Goal: Task Accomplishment & Management: Use online tool/utility

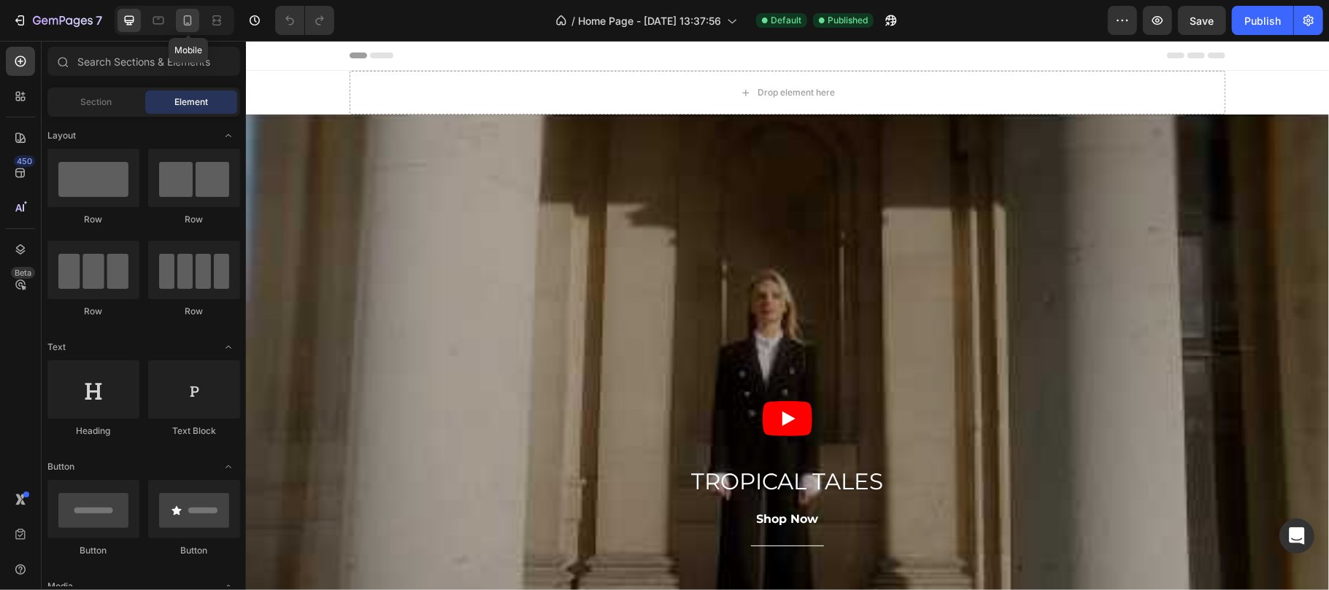
click at [181, 15] on icon at bounding box center [187, 20] width 15 height 15
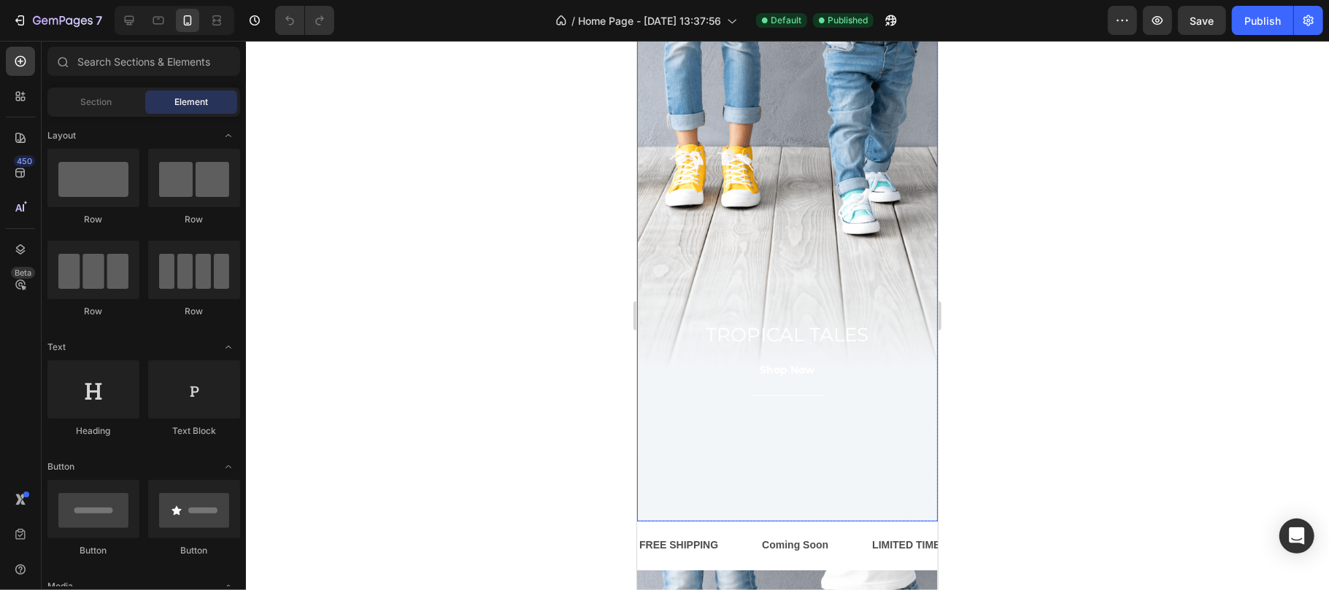
scroll to position [65, 0]
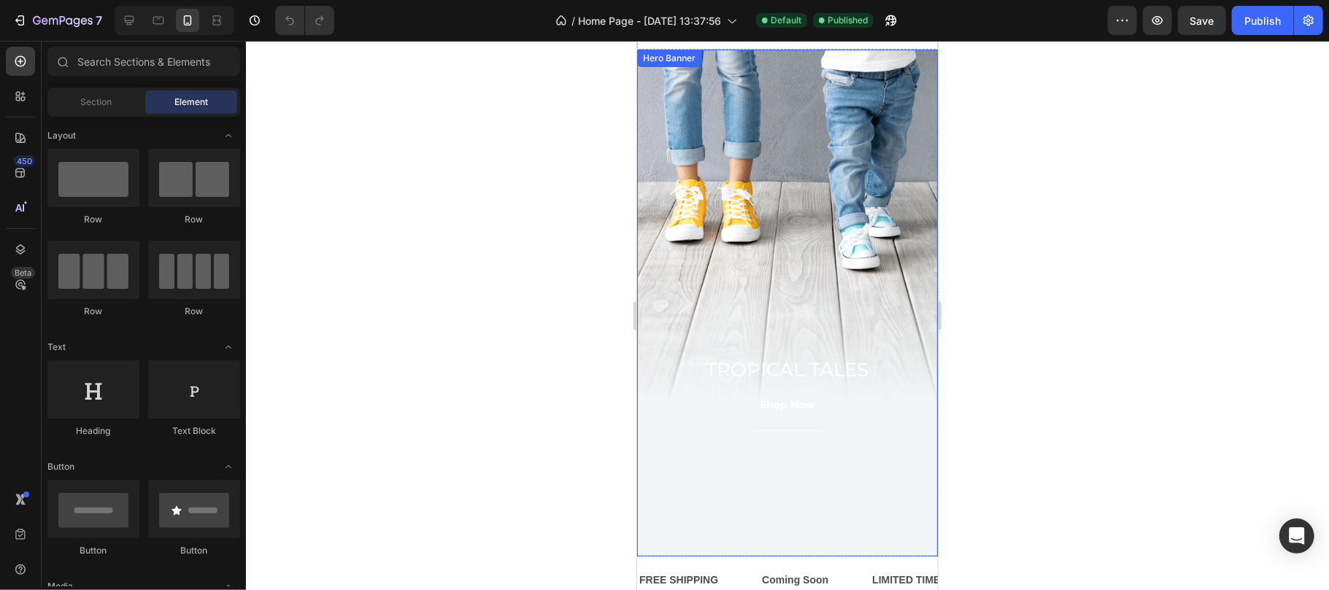
click at [739, 188] on div "Overlay" at bounding box center [786, 302] width 301 height 507
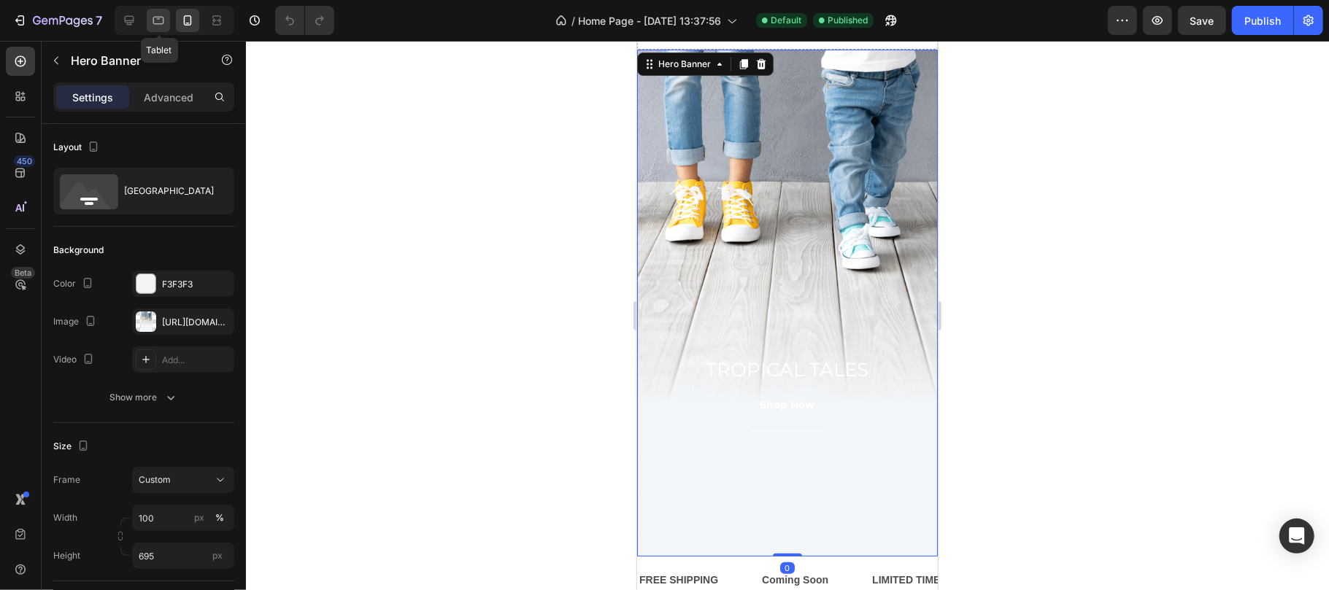
click at [159, 28] on div at bounding box center [158, 20] width 23 height 23
type input "700"
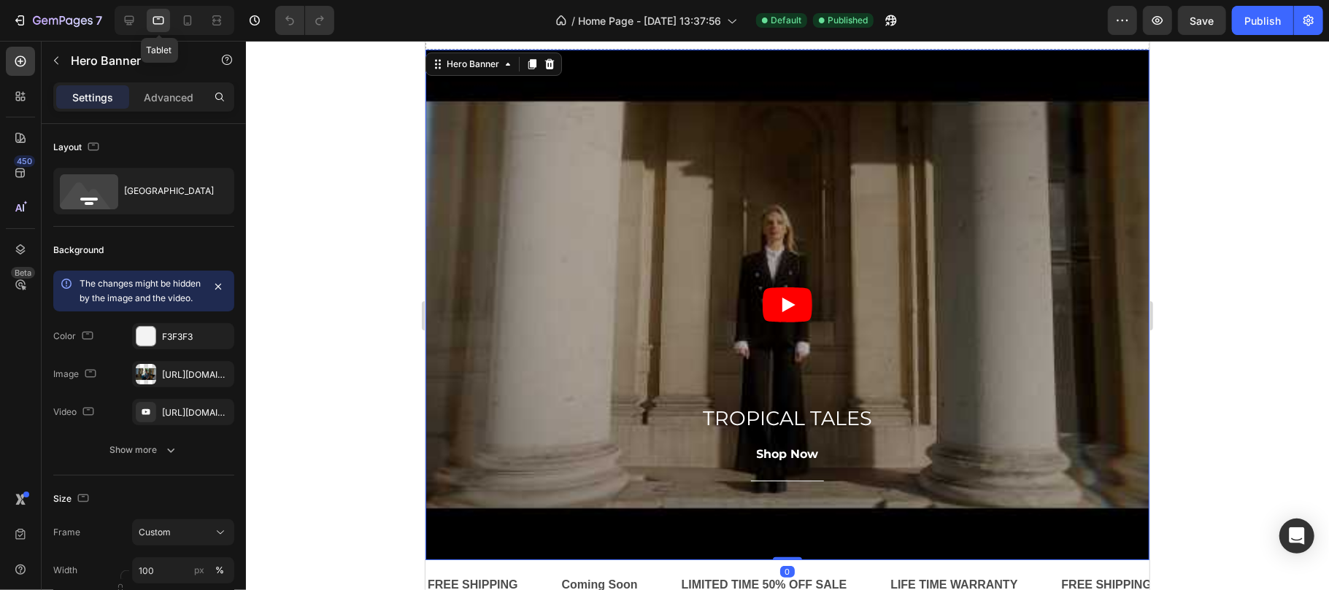
scroll to position [23, 0]
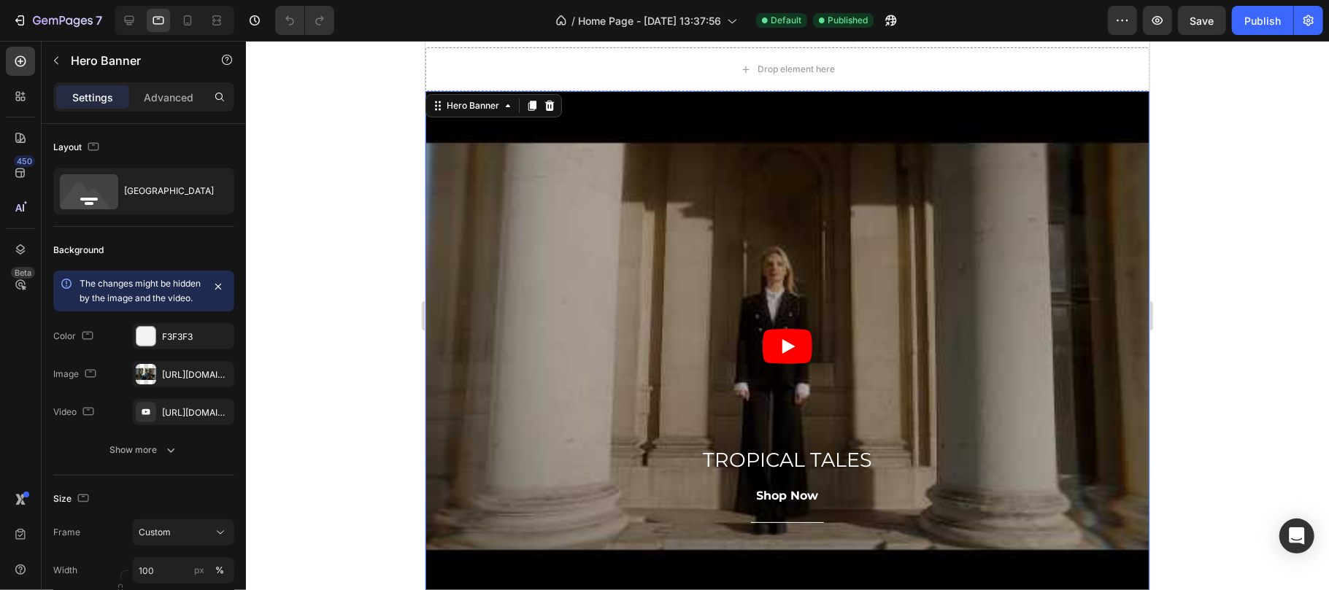
click at [142, 26] on div at bounding box center [175, 20] width 120 height 29
click at [139, 26] on div at bounding box center [128, 20] width 23 height 23
type input "1200"
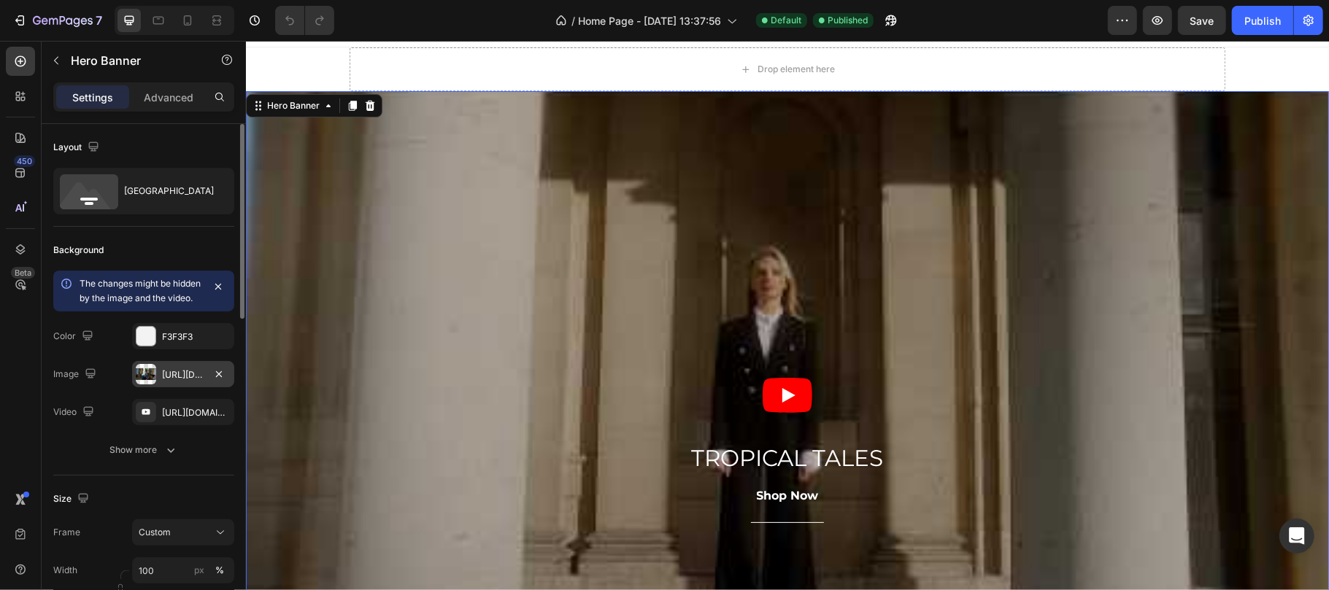
click at [168, 382] on div "[URL][DOMAIN_NAME]" at bounding box center [183, 375] width 42 height 13
click at [188, 420] on div "[URL][DOMAIN_NAME]" at bounding box center [183, 412] width 42 height 13
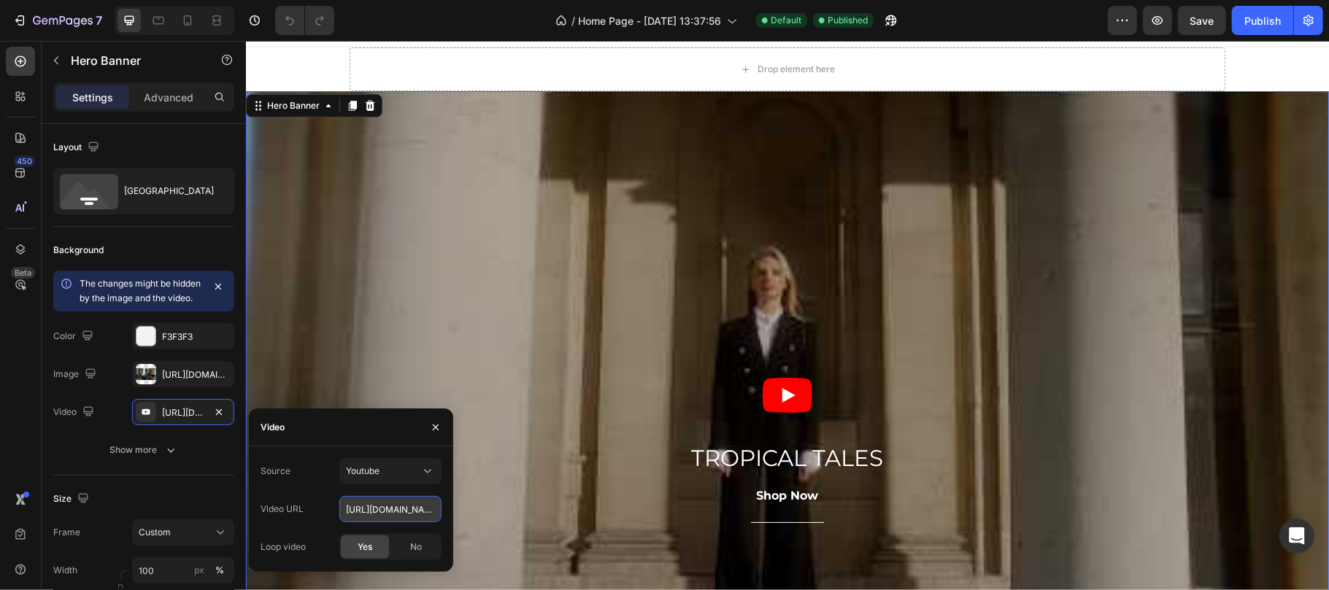
click at [401, 518] on input "[URL][DOMAIN_NAME]" at bounding box center [390, 509] width 102 height 26
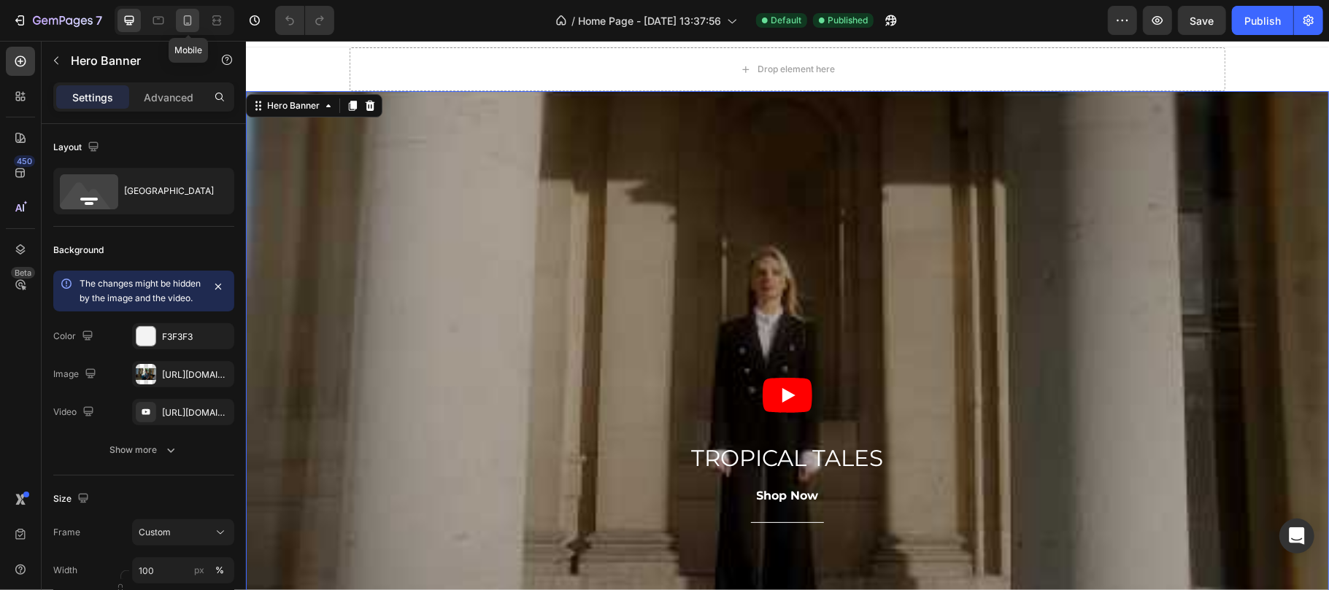
click at [194, 10] on div at bounding box center [187, 20] width 23 height 23
type input "695"
type input "100%"
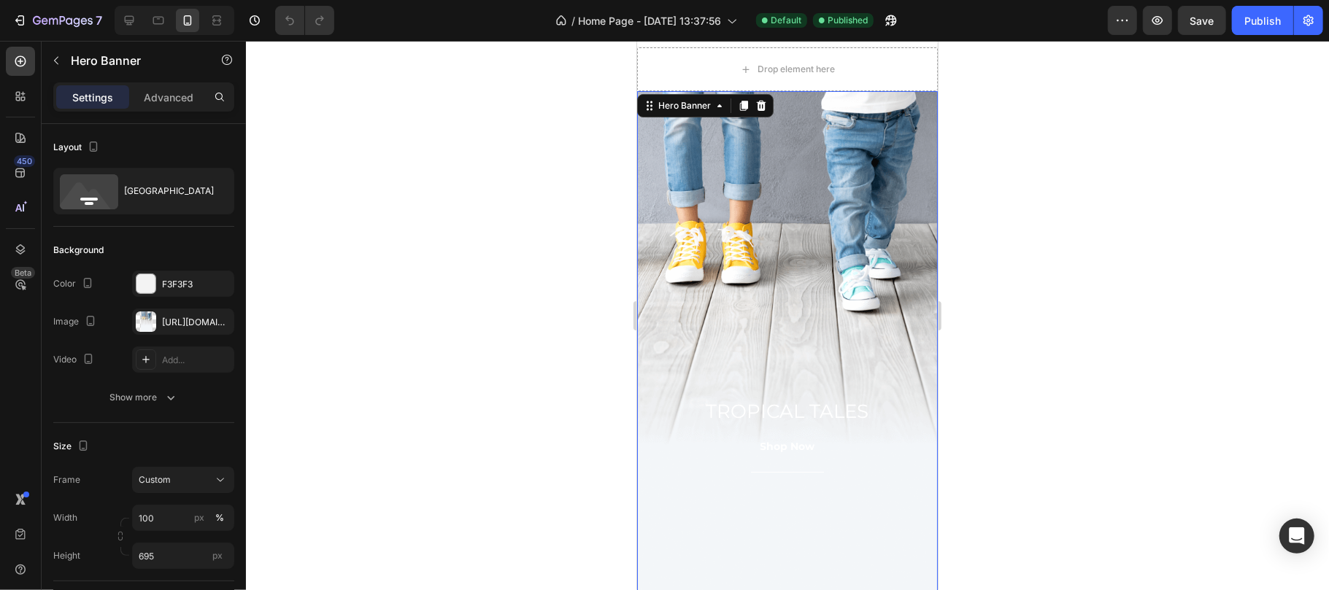
click at [734, 266] on div "Overlay" at bounding box center [786, 343] width 301 height 507
click at [168, 369] on div "Add..." at bounding box center [183, 360] width 102 height 26
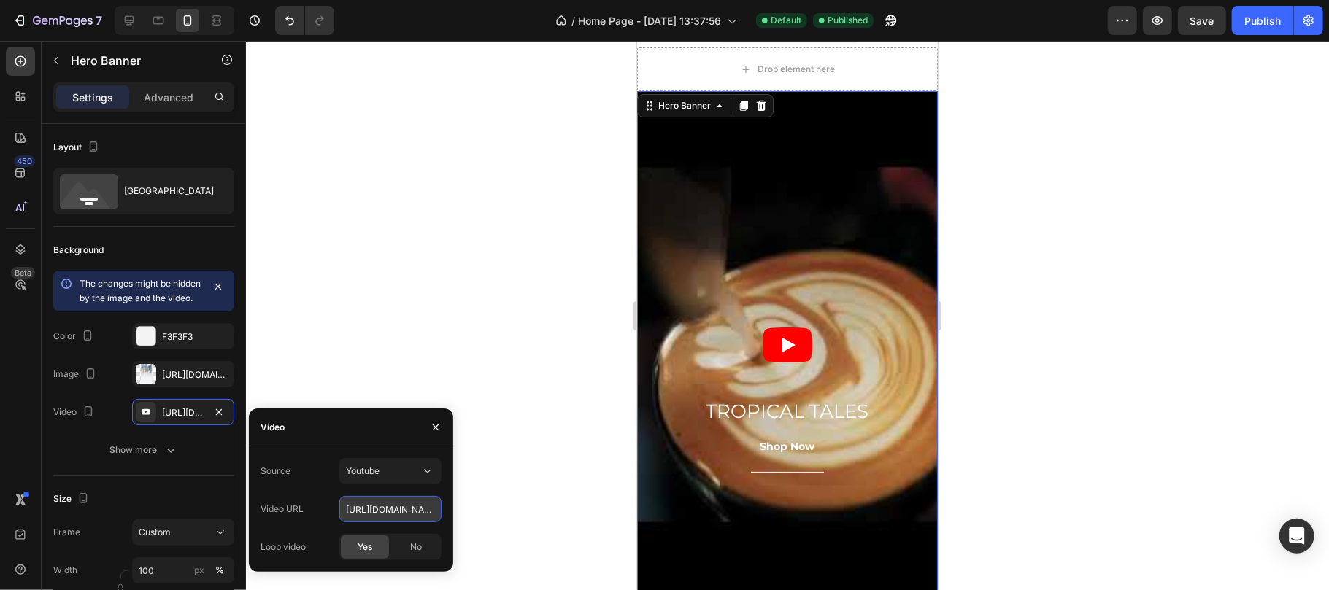
click at [377, 508] on input "[URL][DOMAIN_NAME]" at bounding box center [390, 509] width 102 height 26
paste input "[DOMAIN_NAME][URL]"
type input "[URL][DOMAIN_NAME]"
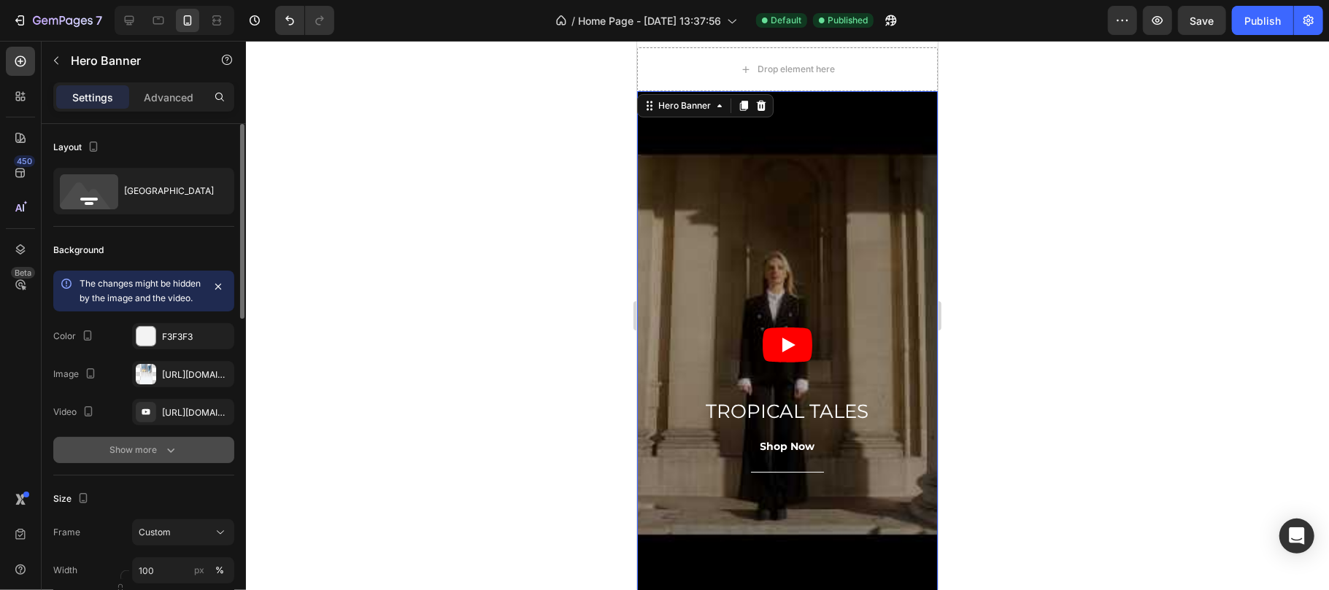
click at [89, 453] on button "Show more" at bounding box center [143, 450] width 181 height 26
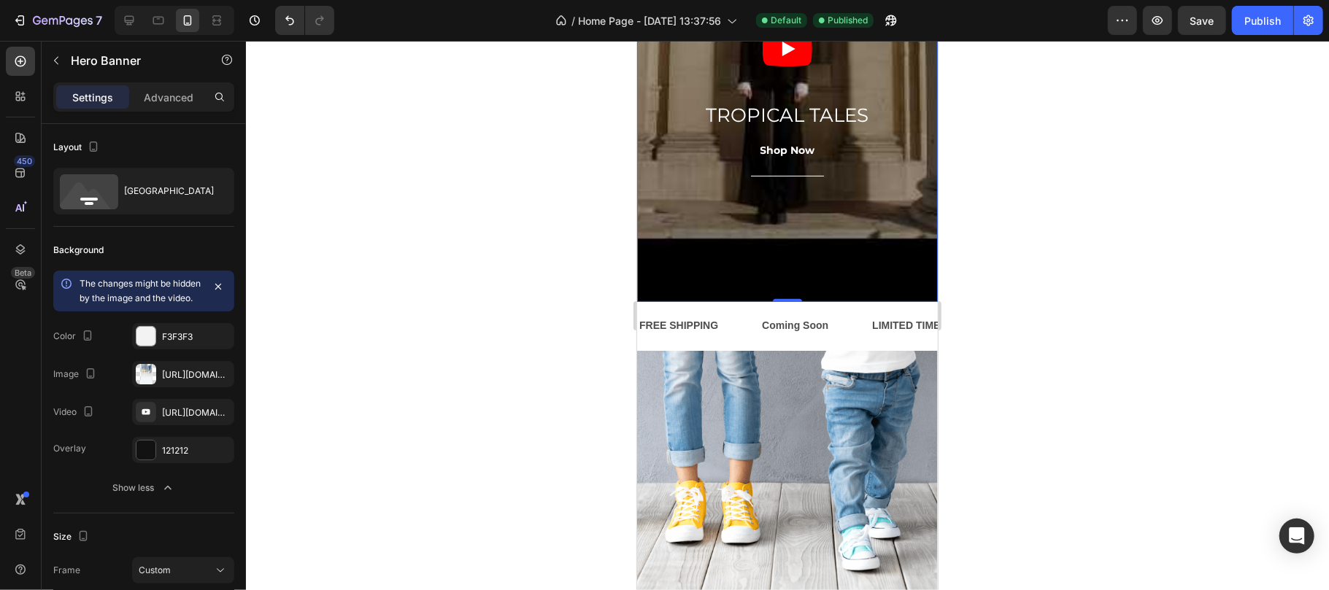
scroll to position [315, 0]
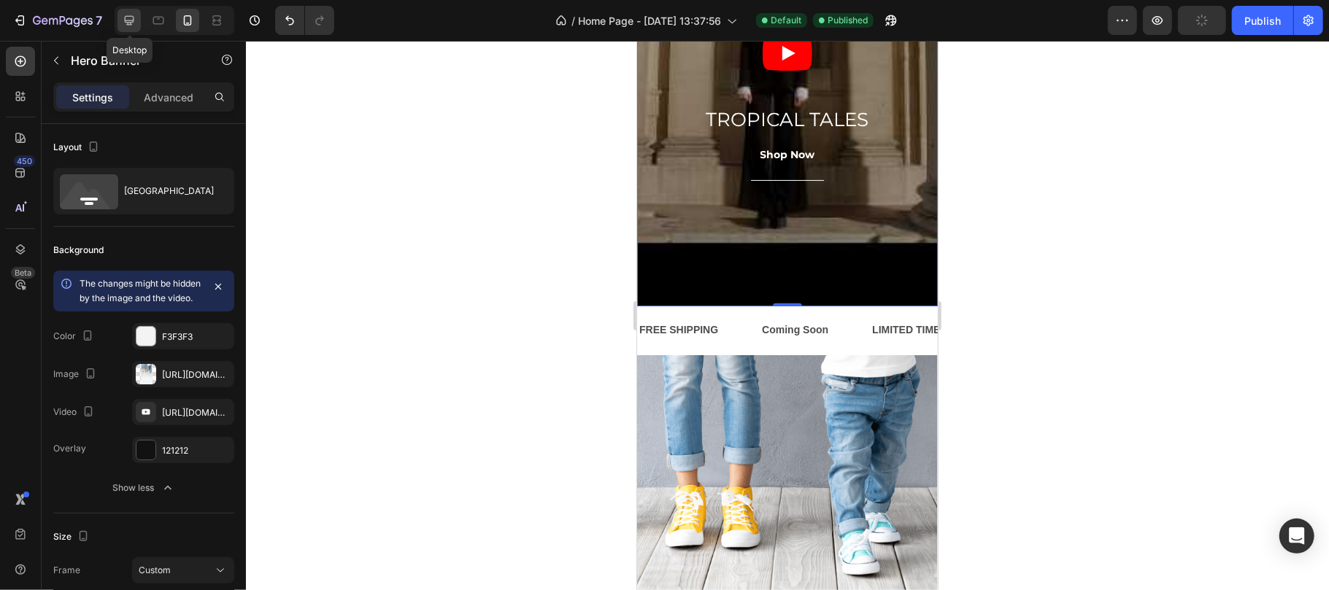
click at [130, 18] on icon at bounding box center [129, 20] width 15 height 15
type input "700"
type input "1200"
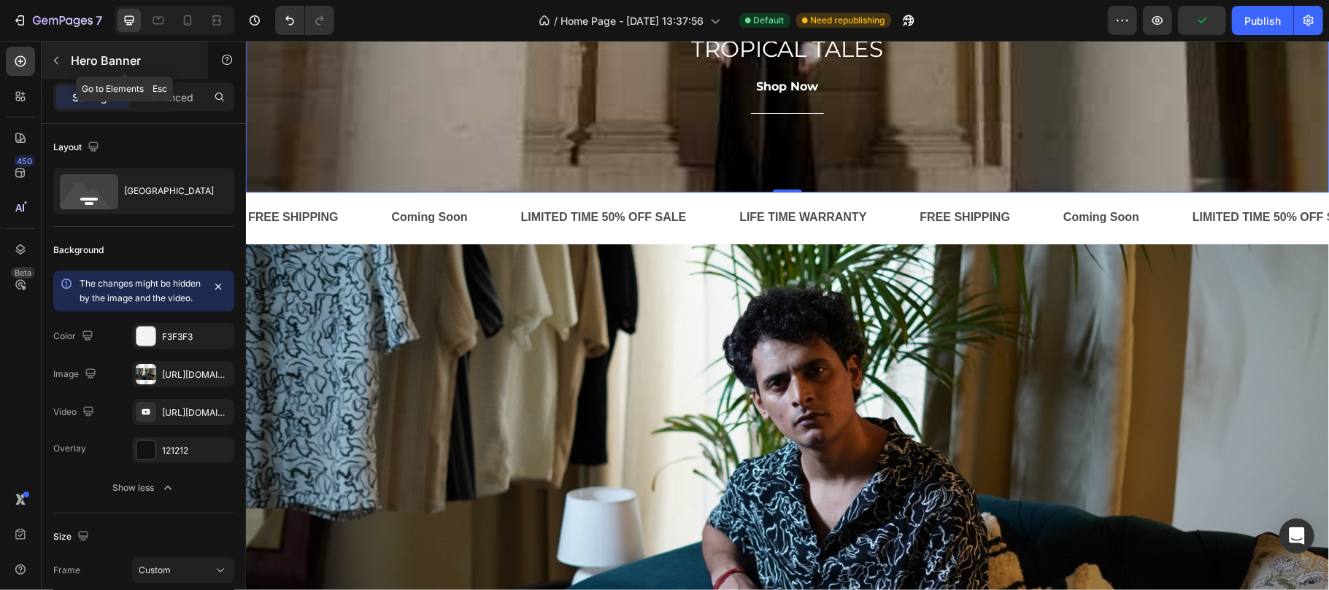
scroll to position [415, 0]
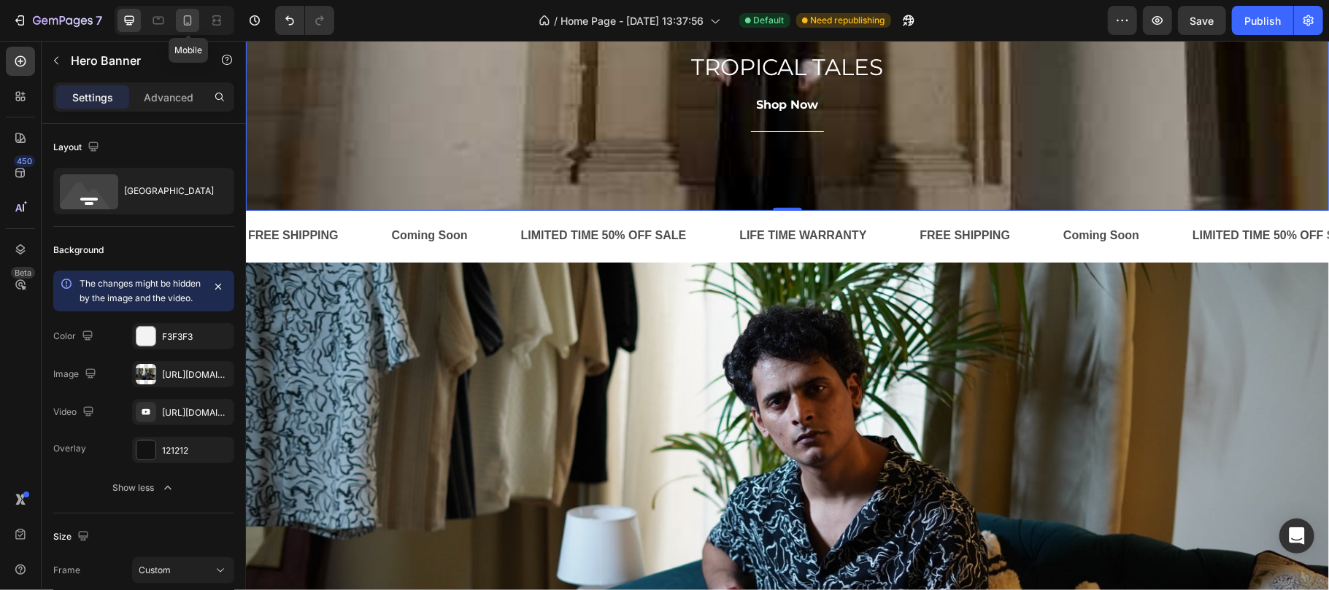
click at [191, 24] on icon at bounding box center [188, 20] width 8 height 10
type input "695"
type input "100%"
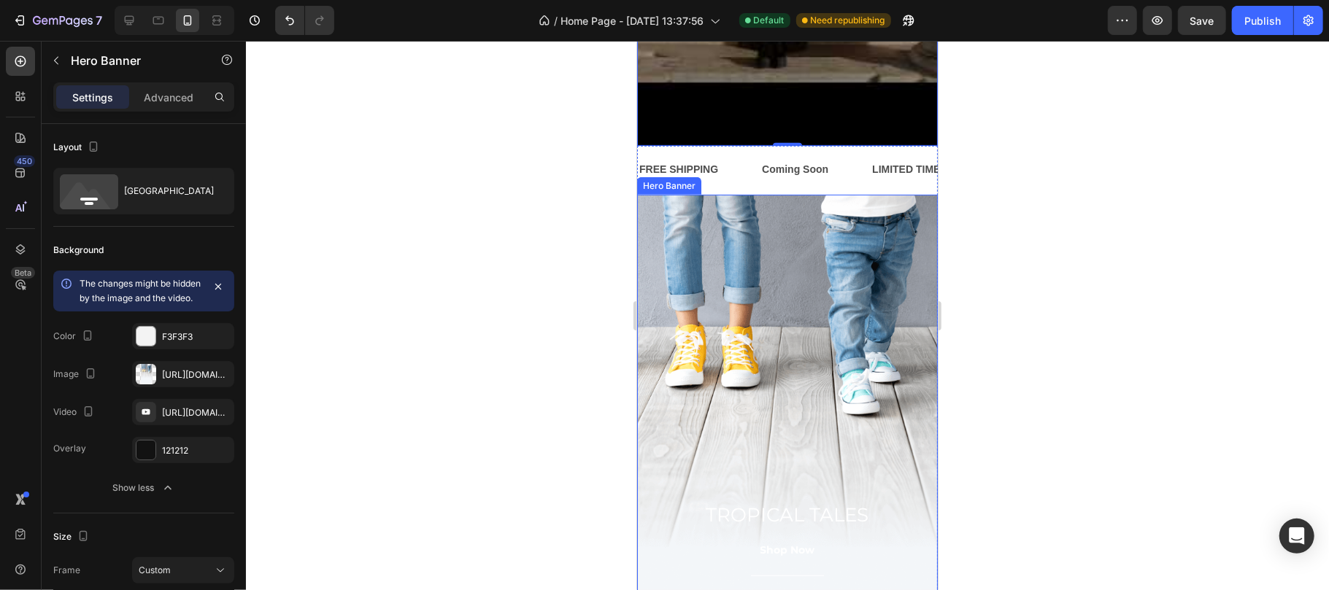
scroll to position [477, 0]
click at [771, 295] on div "Overlay" at bounding box center [786, 446] width 301 height 507
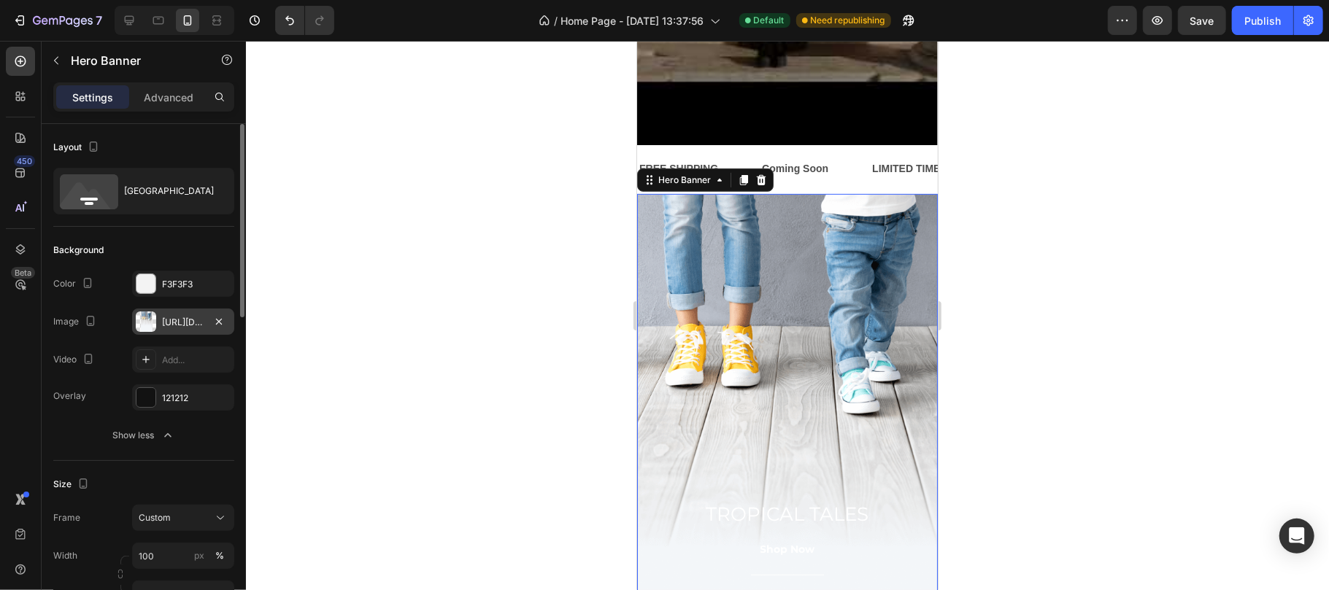
click at [180, 322] on div "[URL][DOMAIN_NAME]" at bounding box center [183, 322] width 42 height 13
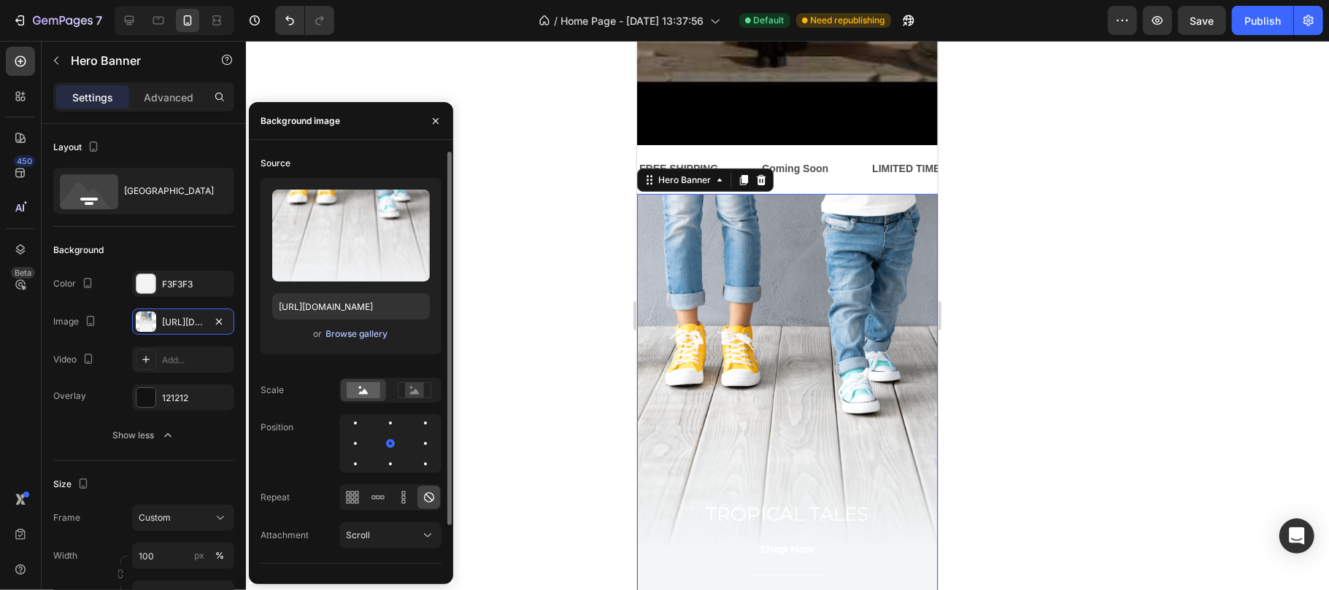
click at [346, 330] on div "Browse gallery" at bounding box center [357, 334] width 62 height 13
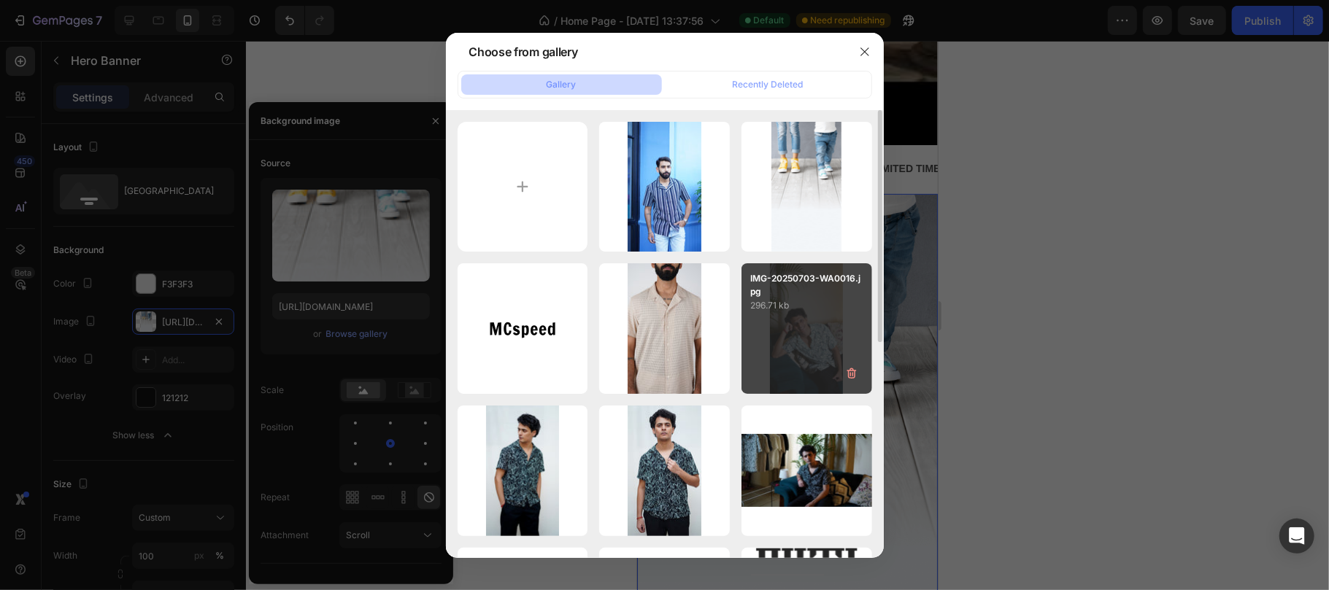
scroll to position [96, 0]
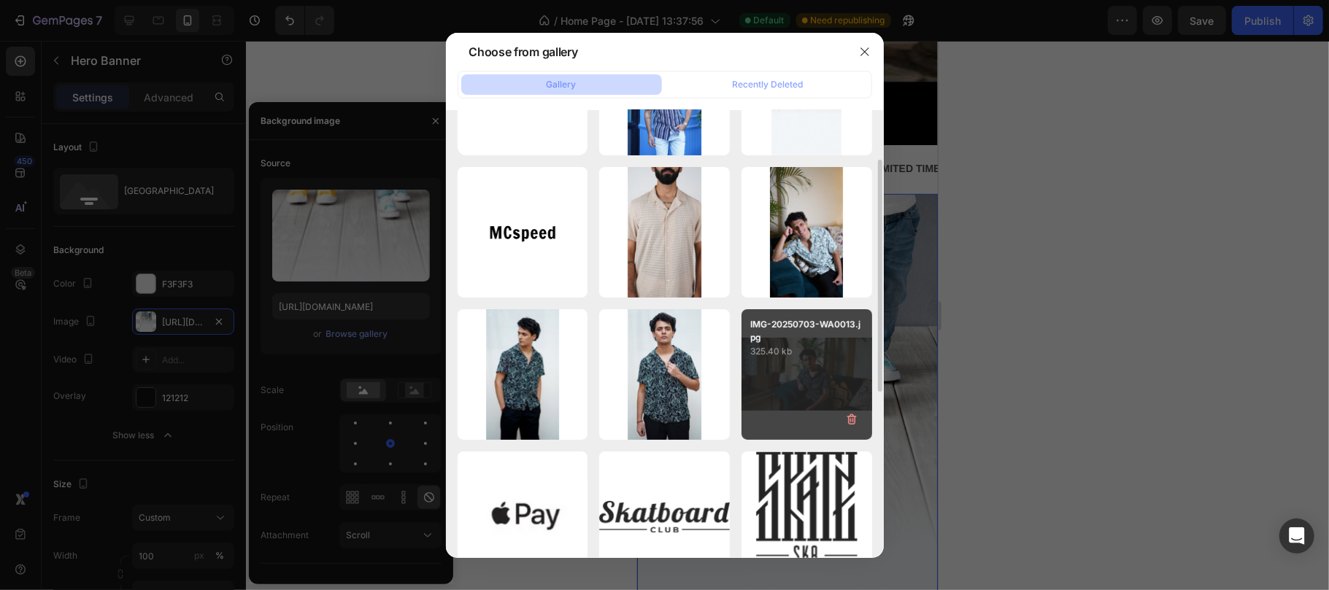
click at [803, 383] on div "IMG-20250703-WA0013.jpg 325.40 kb" at bounding box center [806, 374] width 131 height 131
type input "[URL][DOMAIN_NAME]"
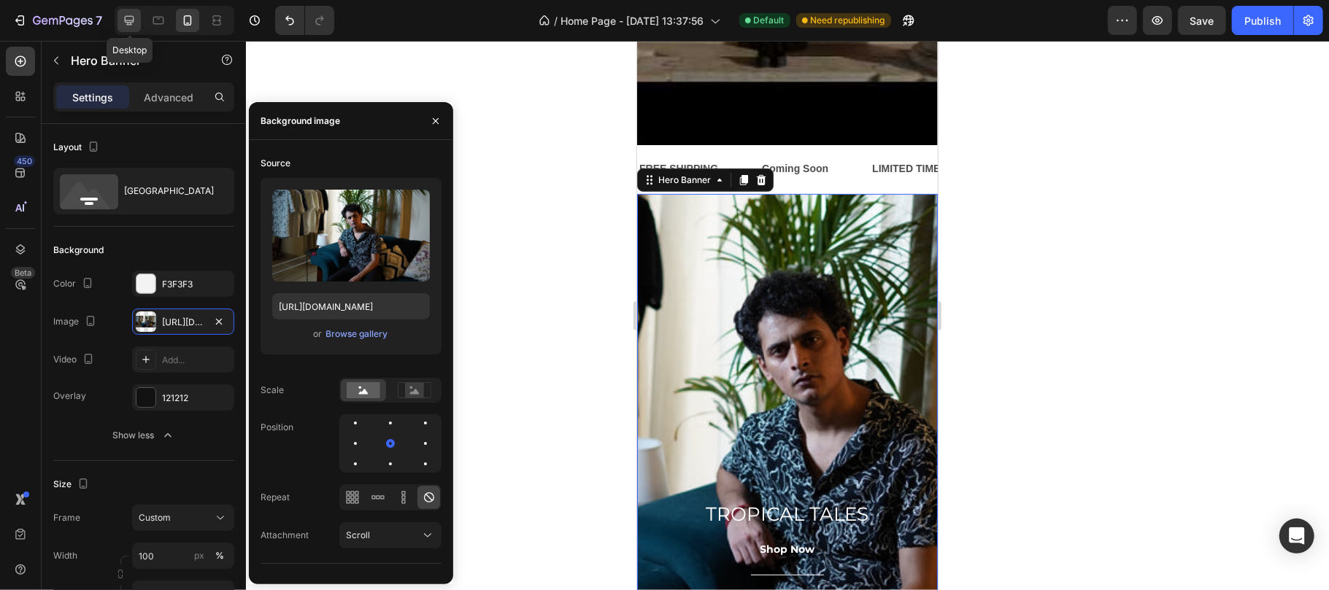
click at [132, 24] on icon at bounding box center [129, 20] width 9 height 9
type input "700"
type input "1200"
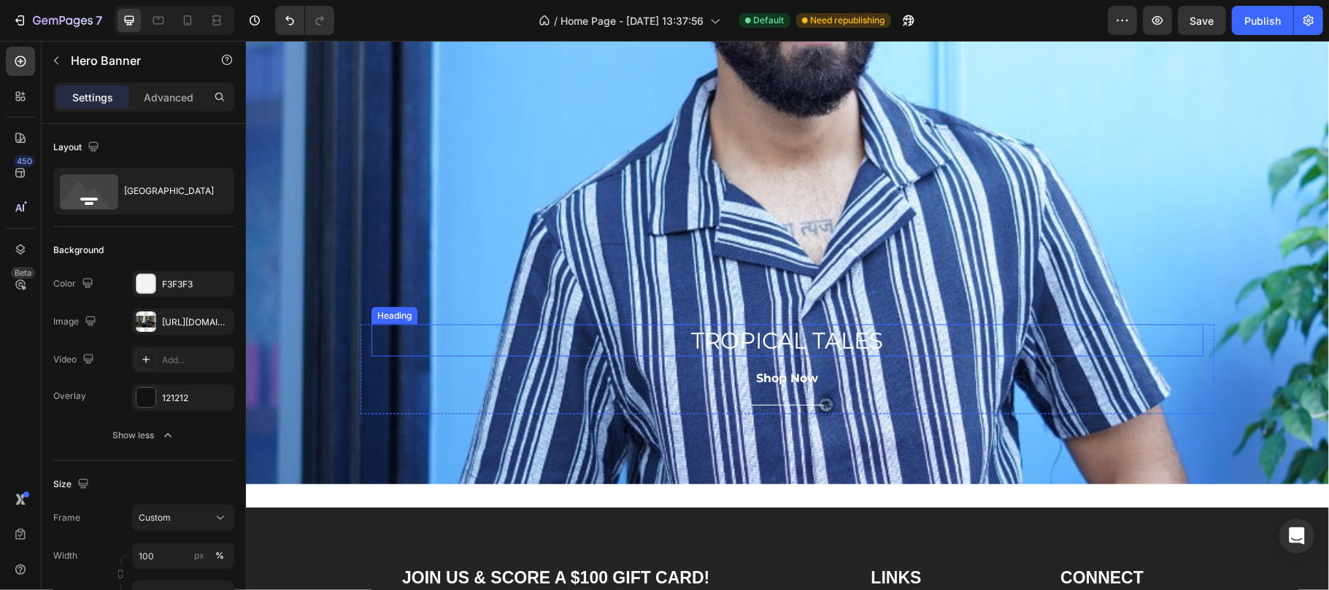
scroll to position [1225, 0]
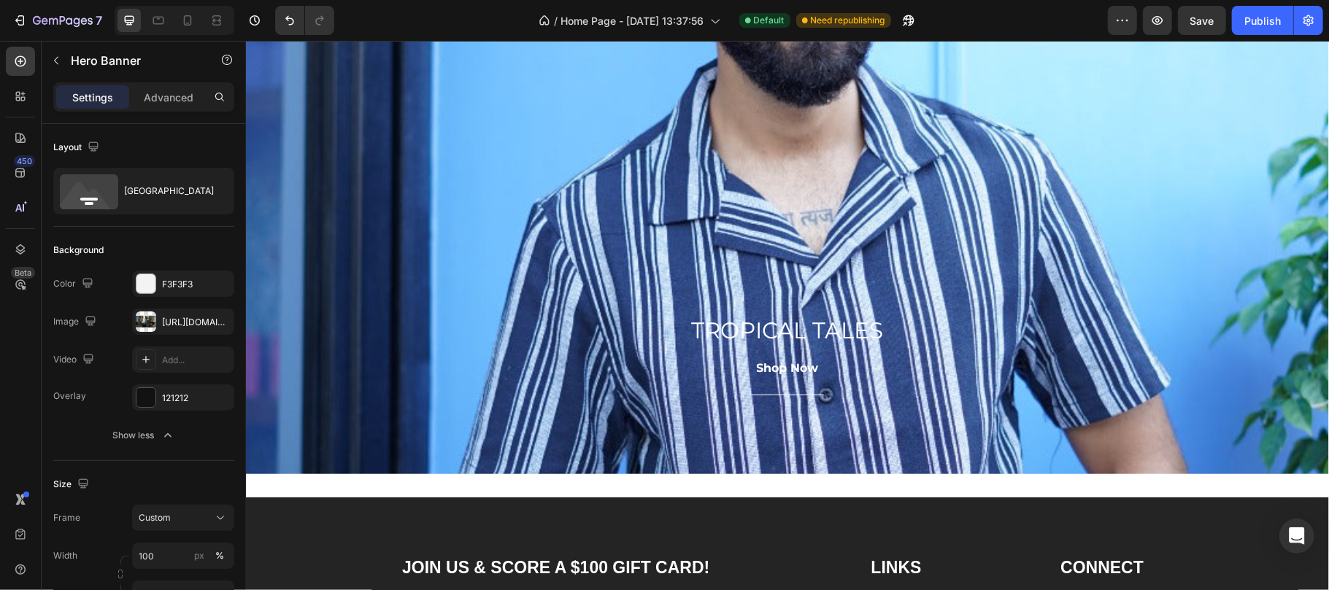
click at [203, 21] on div at bounding box center [175, 20] width 120 height 29
click at [194, 23] on icon at bounding box center [187, 20] width 15 height 15
type input "695"
type input "100%"
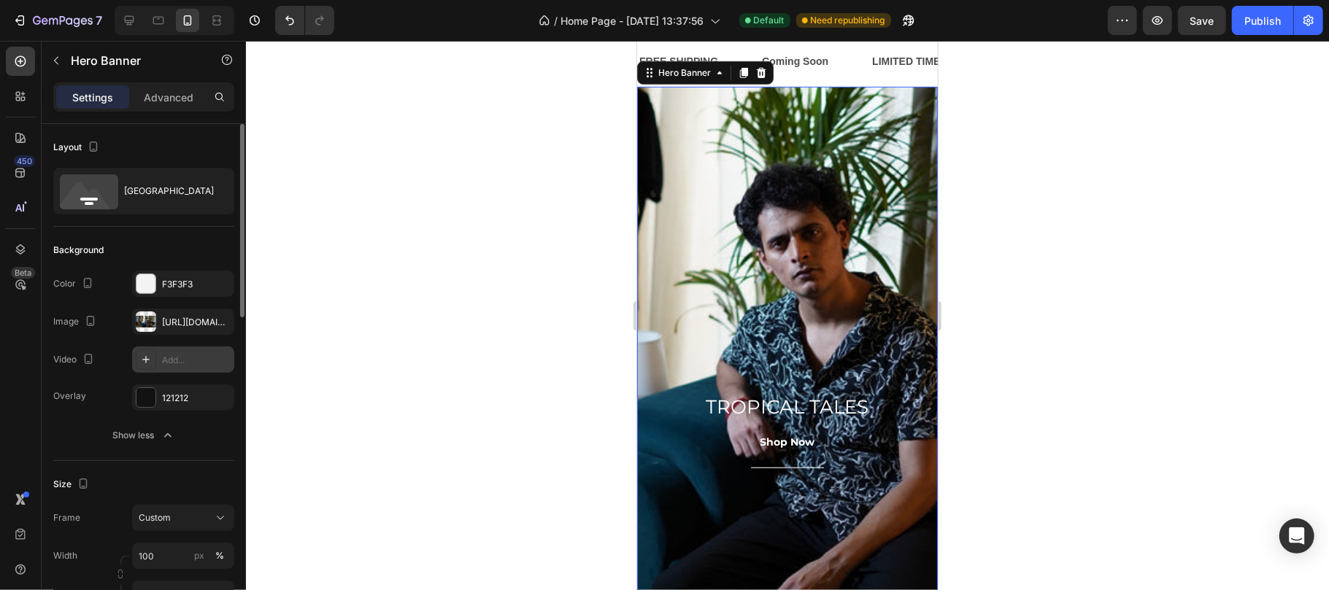
scroll to position [582, 0]
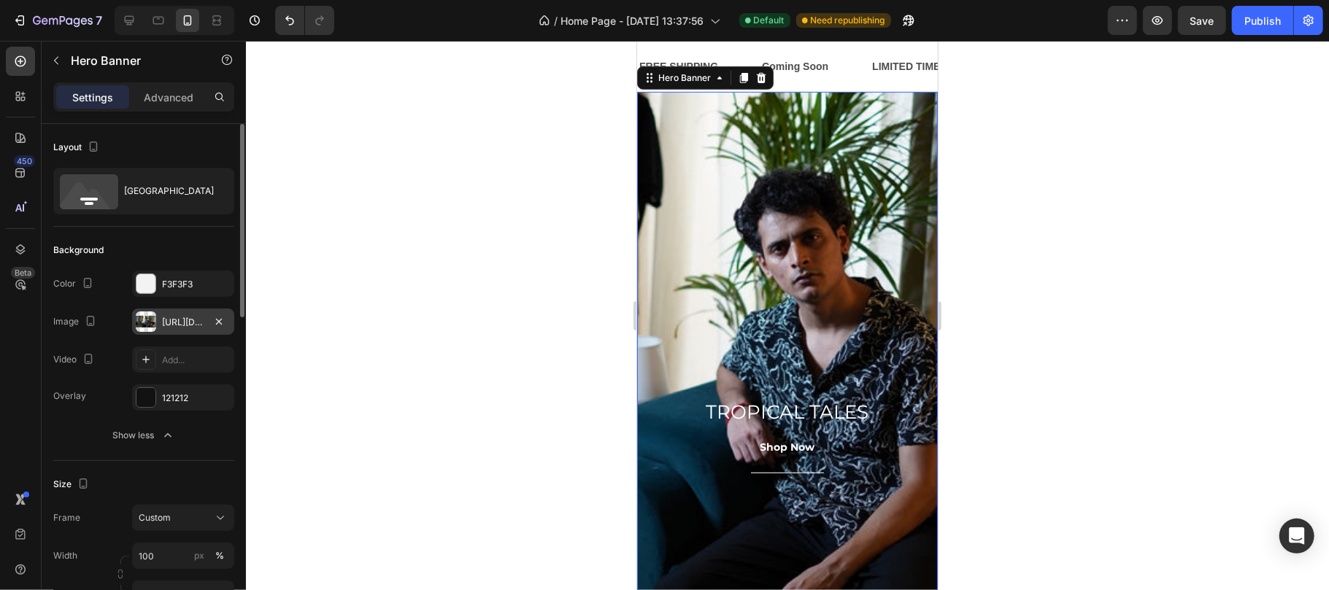
click at [170, 325] on div "[URL][DOMAIN_NAME]" at bounding box center [183, 322] width 42 height 13
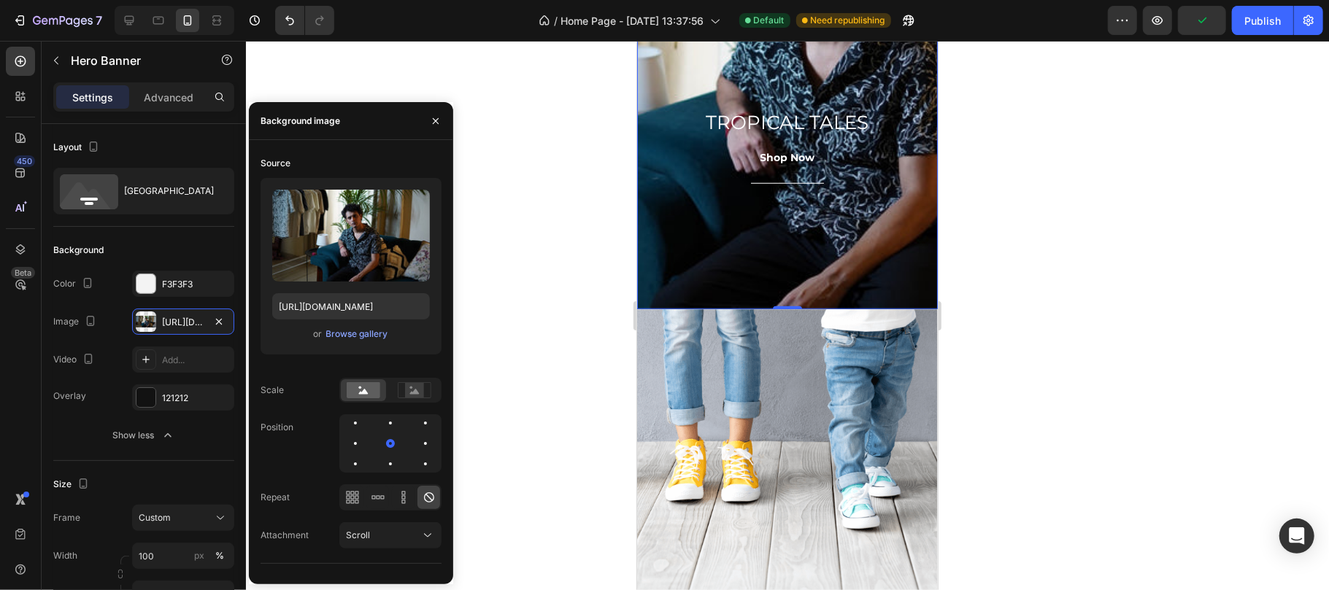
scroll to position [1005, 0]
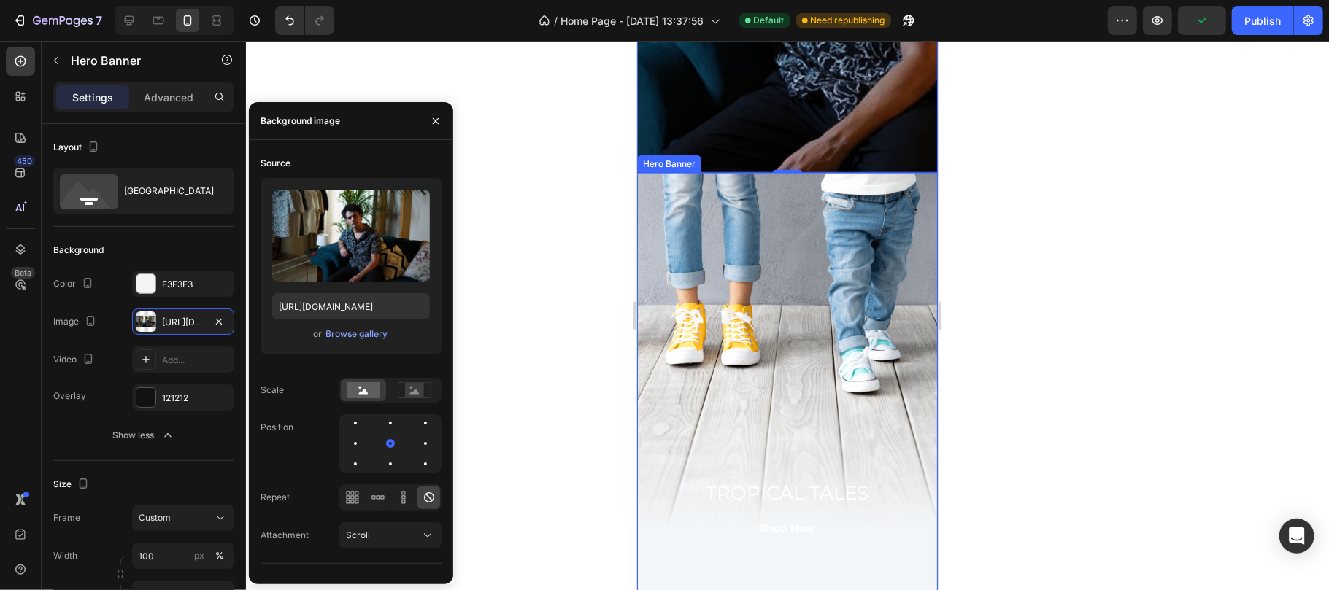
click at [740, 278] on div "Overlay" at bounding box center [786, 425] width 301 height 507
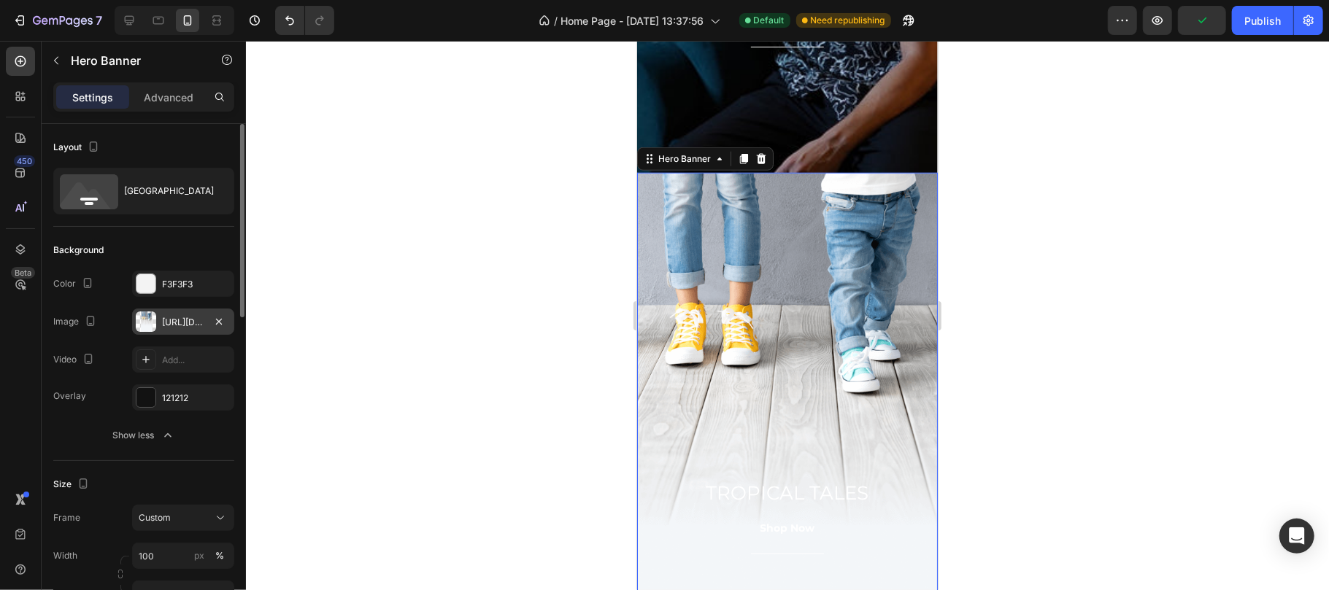
click at [162, 315] on div "[URL][DOMAIN_NAME]" at bounding box center [183, 322] width 102 height 26
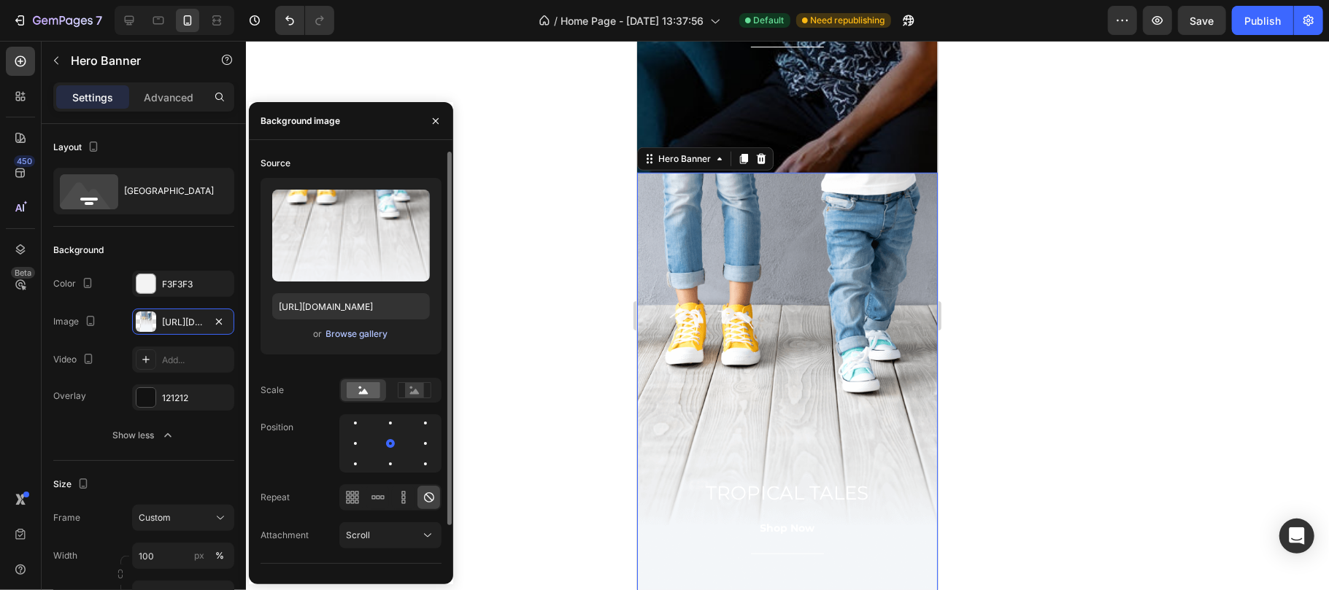
click at [366, 336] on div "Browse gallery" at bounding box center [357, 334] width 62 height 13
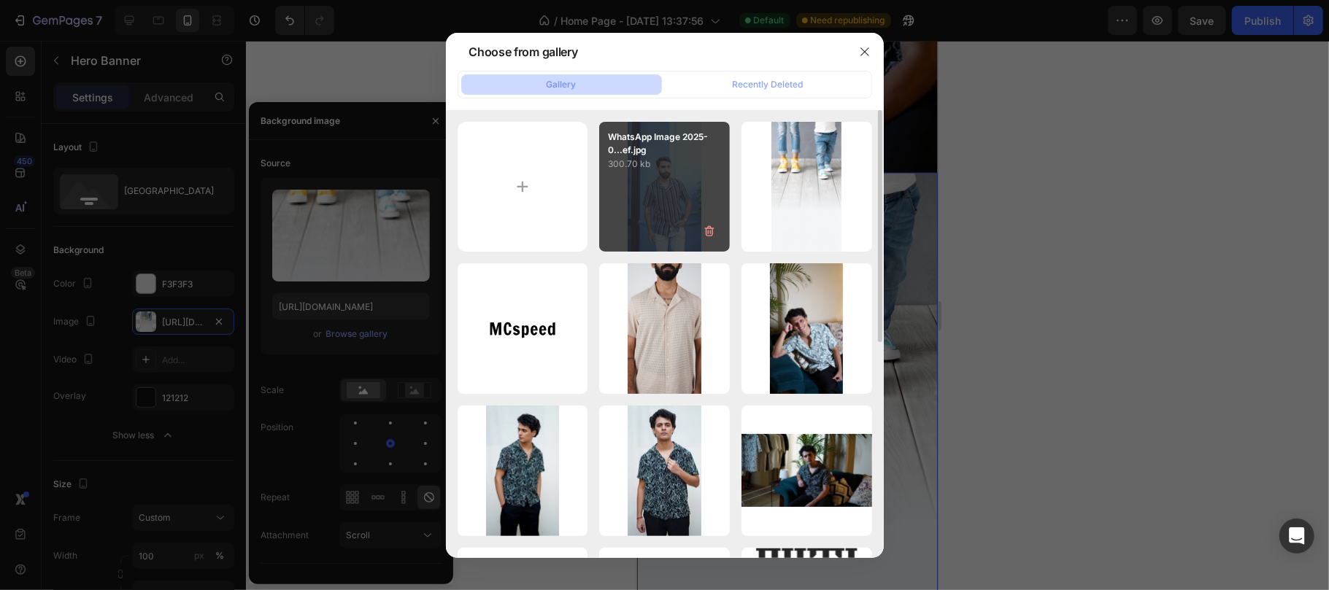
click at [676, 231] on div "WhatsApp Image 2025-0...ef.jpg 300.70 kb" at bounding box center [664, 187] width 131 height 131
type input "[URL][DOMAIN_NAME]"
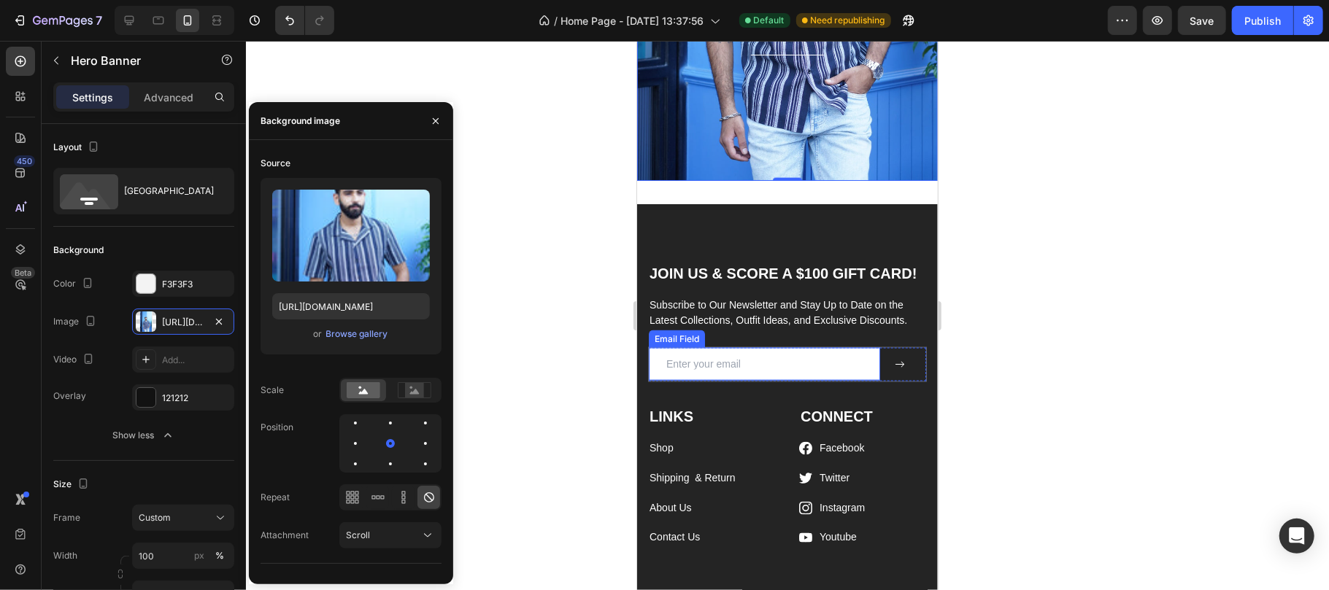
scroll to position [1621, 0]
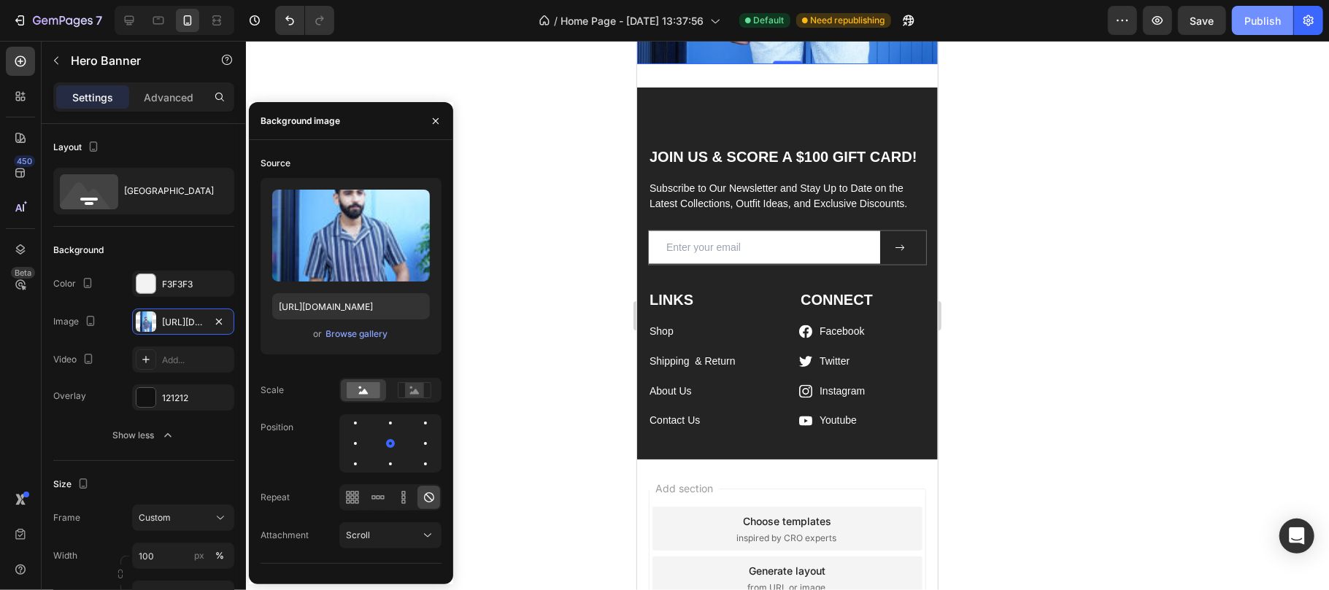
click at [1257, 30] on button "Publish" at bounding box center [1262, 20] width 61 height 29
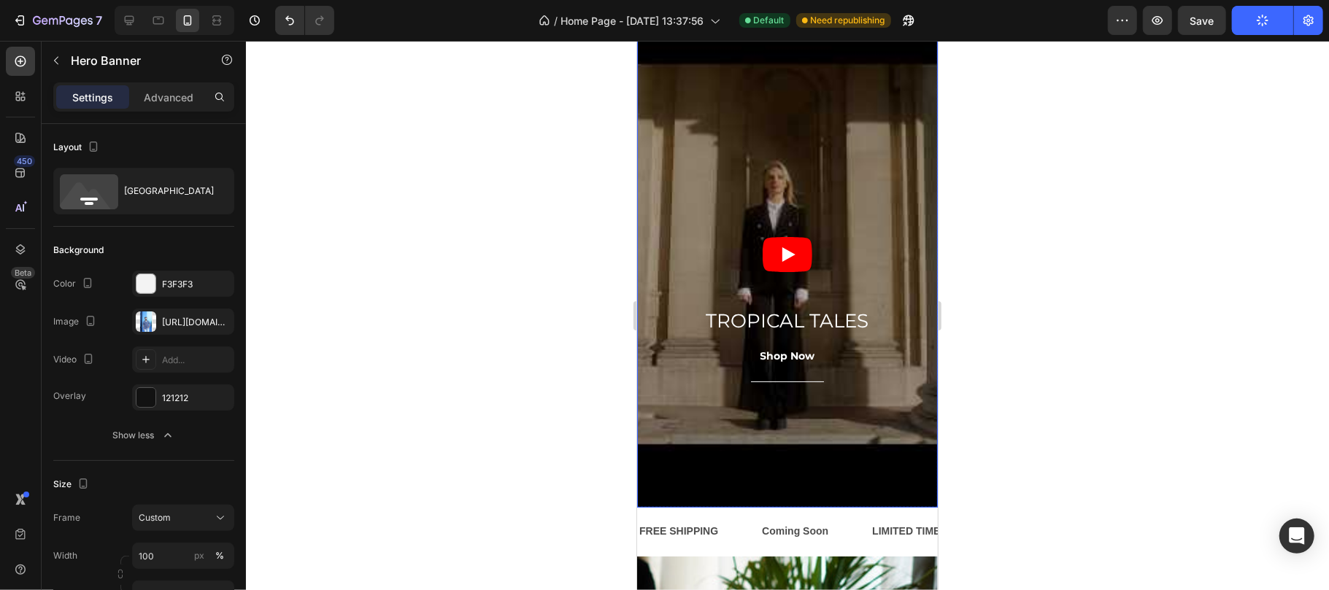
scroll to position [0, 0]
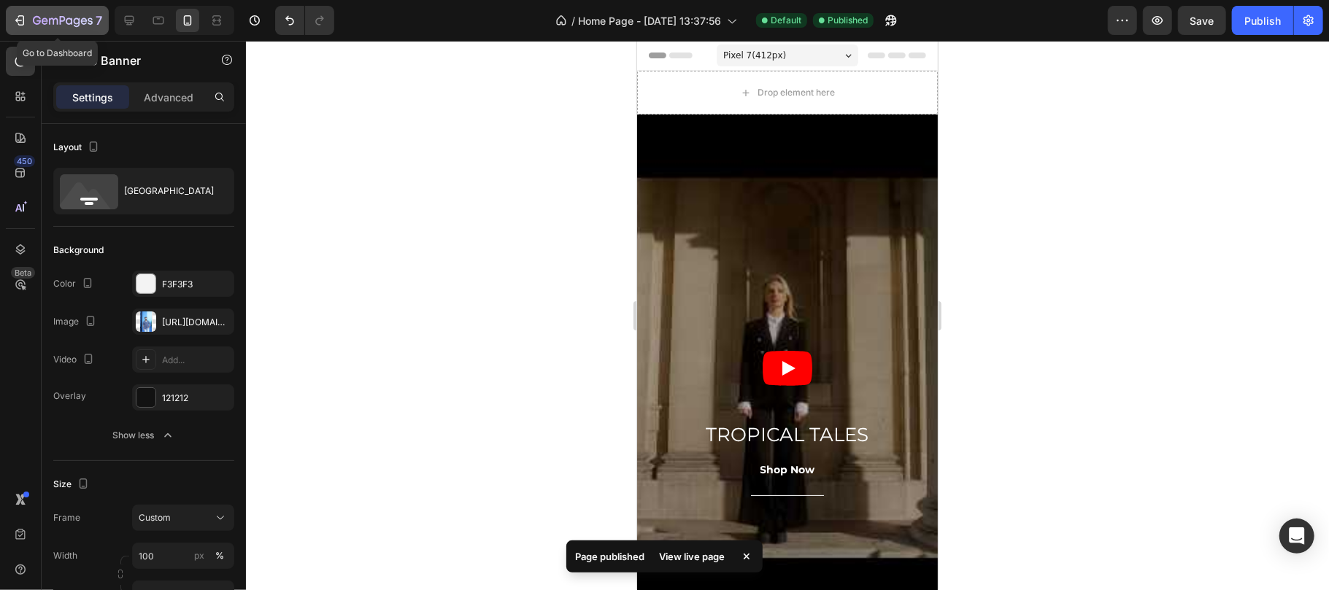
click at [34, 26] on icon "button" at bounding box center [63, 21] width 60 height 12
